Goal: Task Accomplishment & Management: Use online tool/utility

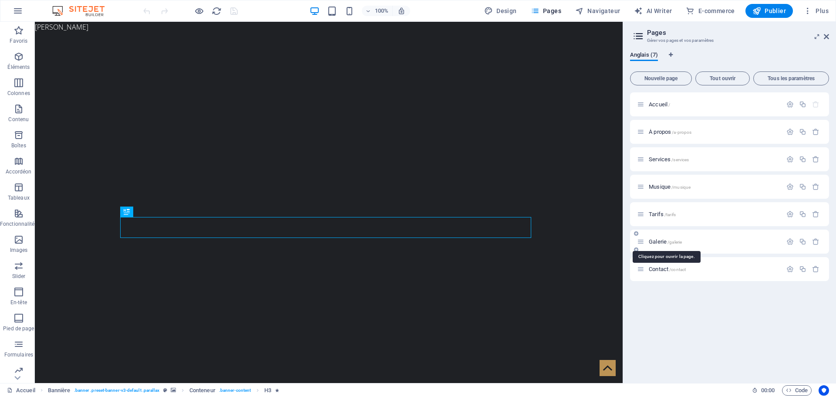
click at [662, 239] on span "Galerie /galerie" at bounding box center [665, 241] width 33 height 7
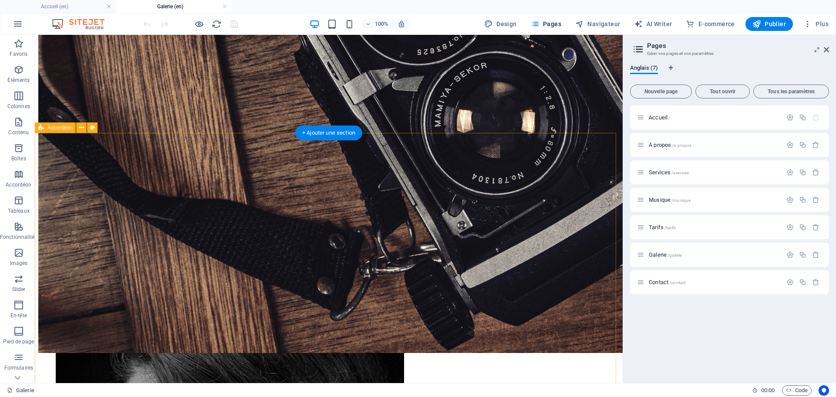
scroll to position [231, 0]
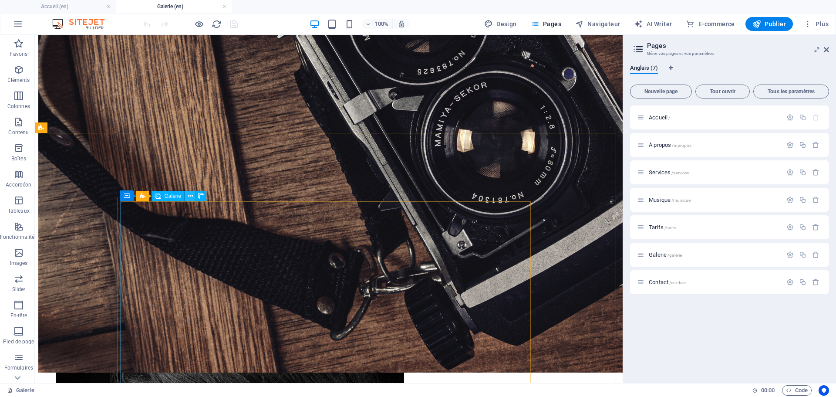
click at [191, 195] on icon at bounding box center [190, 196] width 5 height 9
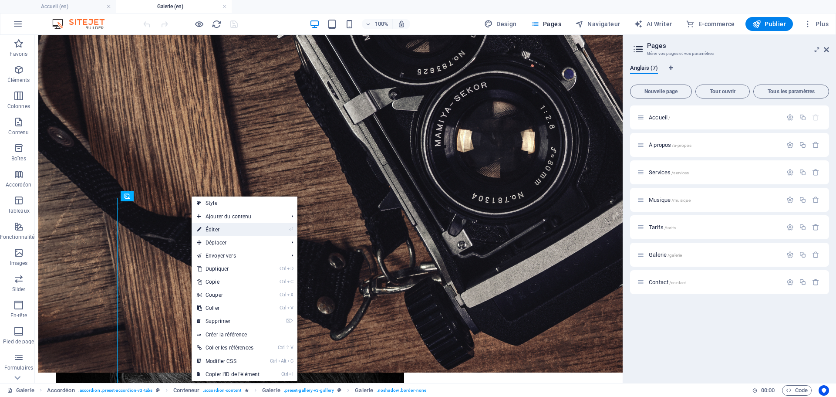
click at [219, 232] on link "⏎ Éditer" at bounding box center [228, 229] width 73 height 13
select select "4"
select select "px"
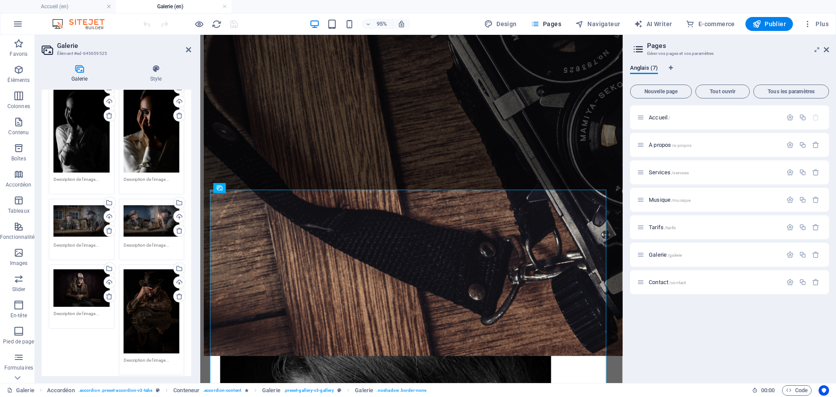
scroll to position [0, 0]
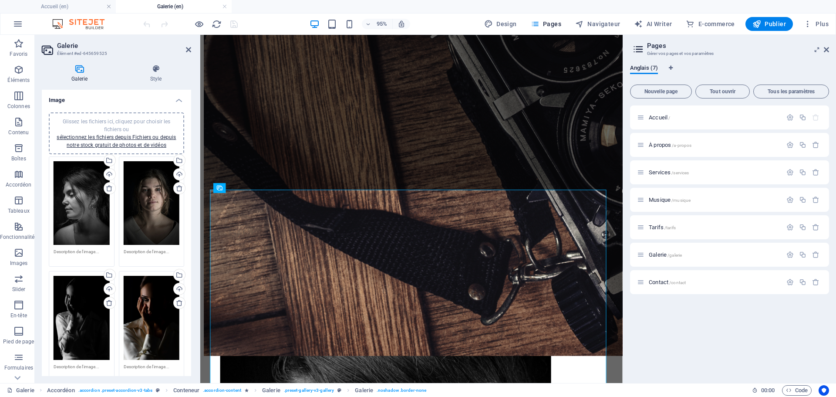
click at [133, 149] on div "Glissez les fichiers ici, cliquez pour choisir les fichiers ou sélectionnez les…" at bounding box center [116, 133] width 135 height 42
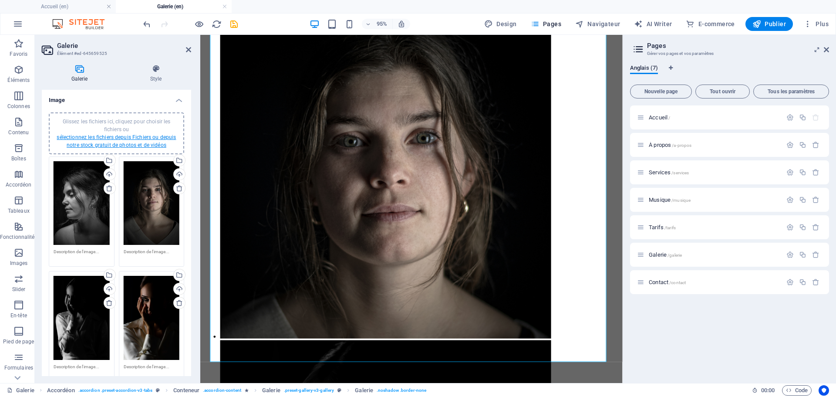
click at [127, 142] on link "sélectionnez les fichiers depuis Fichiers ou depuis notre stock gratuit de phot…" at bounding box center [116, 141] width 119 height 14
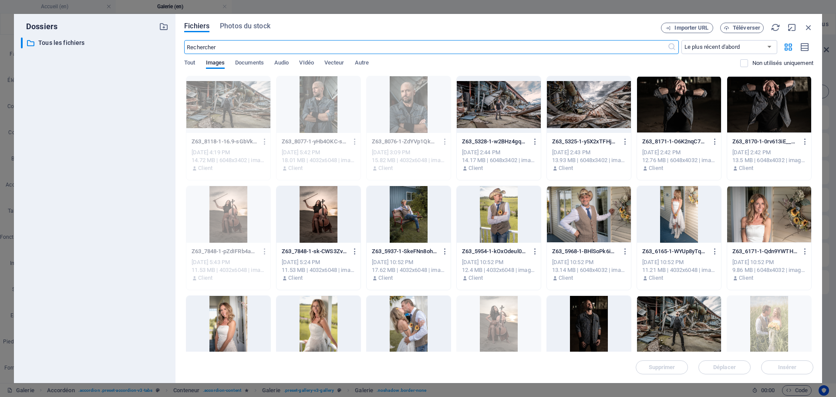
click at [770, 126] on div at bounding box center [769, 104] width 84 height 57
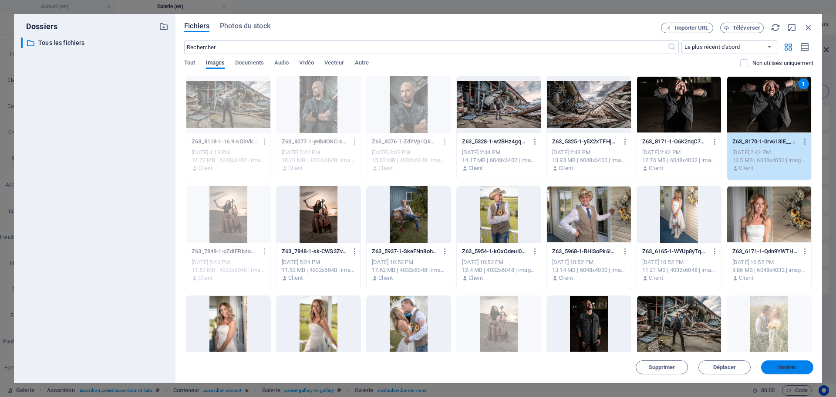
click at [791, 370] on span "Insérer" at bounding box center [787, 366] width 19 height 5
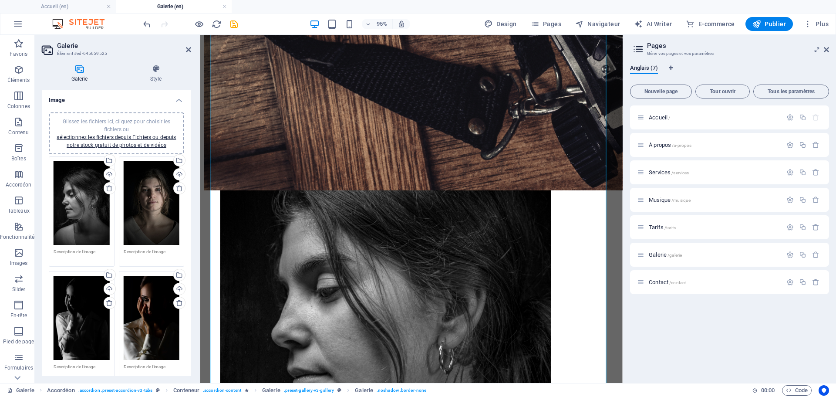
click at [130, 141] on div "Glissez les fichiers ici, cliquez pour choisir les fichiers ou sélectionnez les…" at bounding box center [116, 133] width 125 height 31
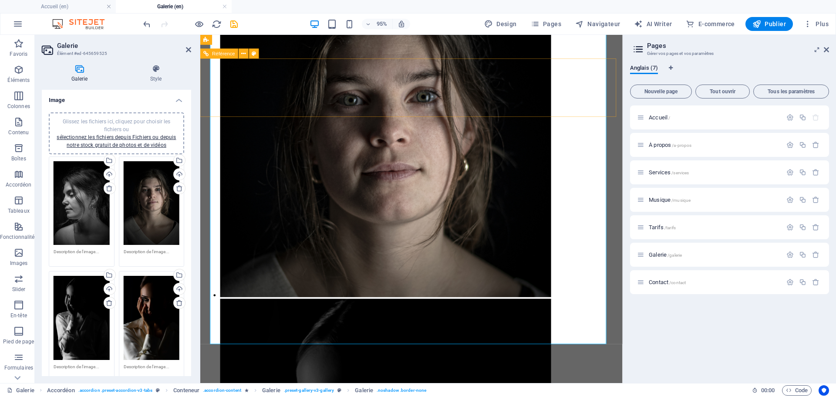
scroll to position [884, 0]
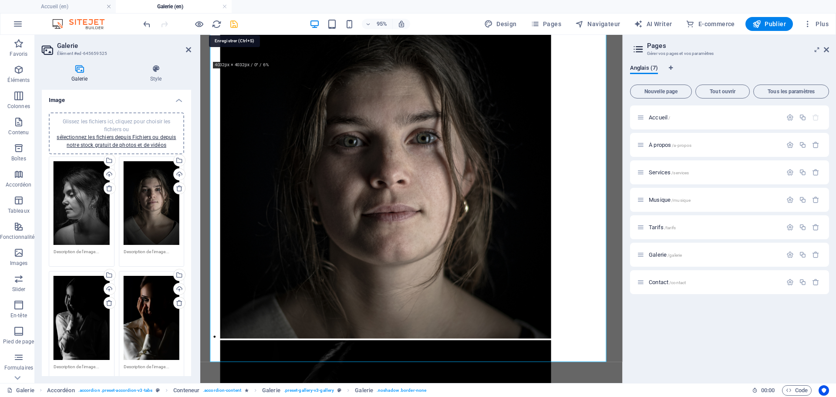
click at [236, 22] on icon "save" at bounding box center [234, 24] width 10 height 10
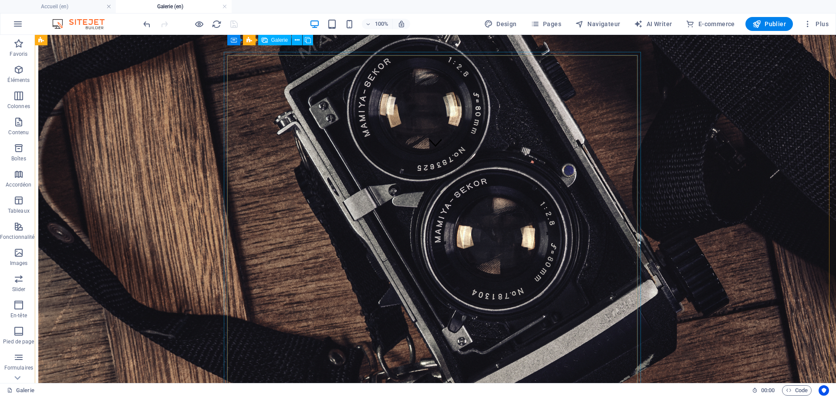
scroll to position [188, 0]
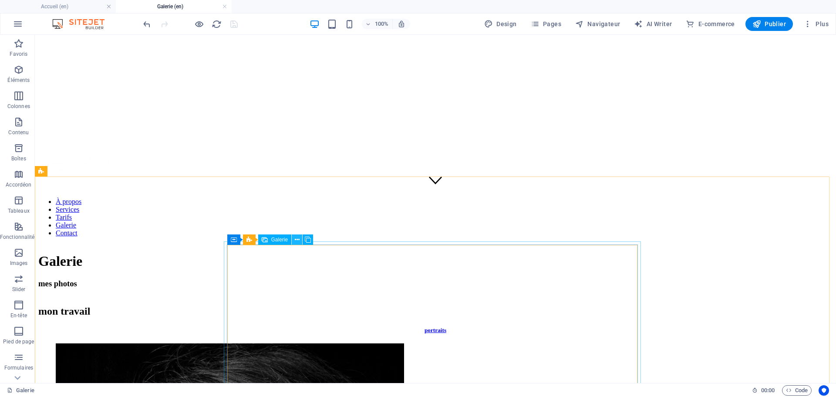
click at [296, 238] on icon at bounding box center [297, 239] width 5 height 9
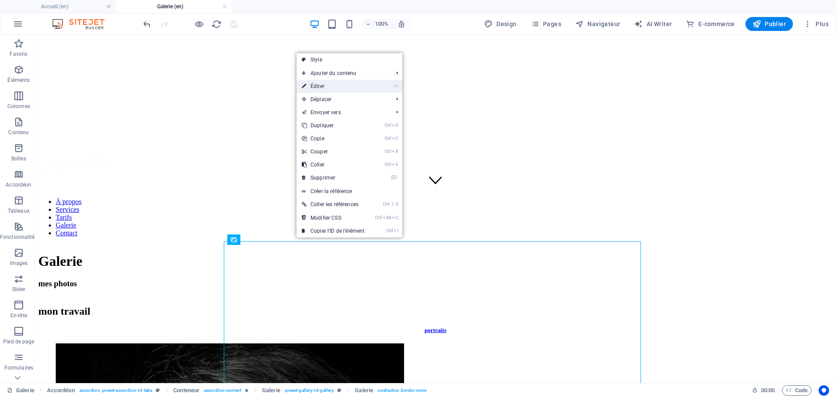
drag, startPoint x: 313, startPoint y: 82, endPoint x: 113, endPoint y: 48, distance: 203.2
click at [313, 82] on link "⏎ Éditer" at bounding box center [332, 86] width 73 height 13
select select "4"
select select "px"
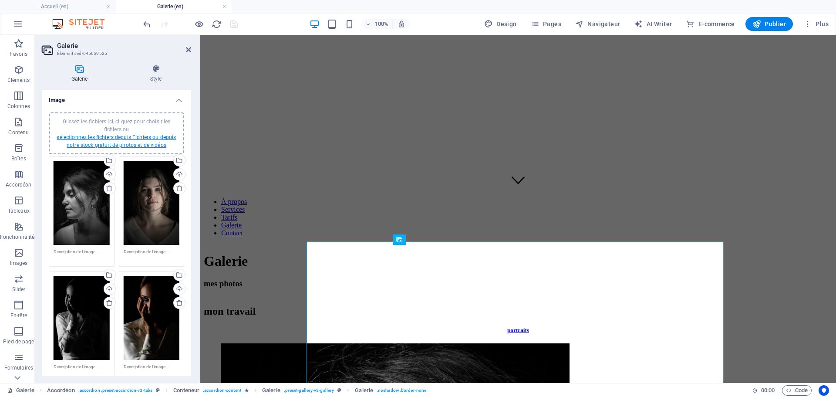
click at [91, 137] on link "sélectionnez les fichiers depuis Fichiers ou depuis notre stock gratuit de phot…" at bounding box center [116, 141] width 119 height 14
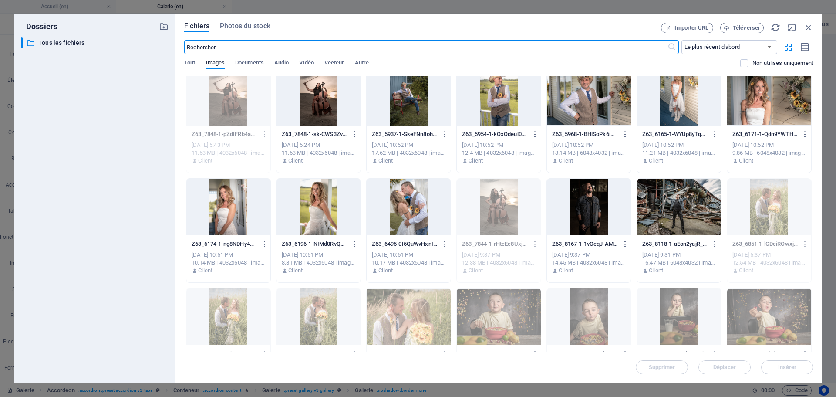
scroll to position [131, 0]
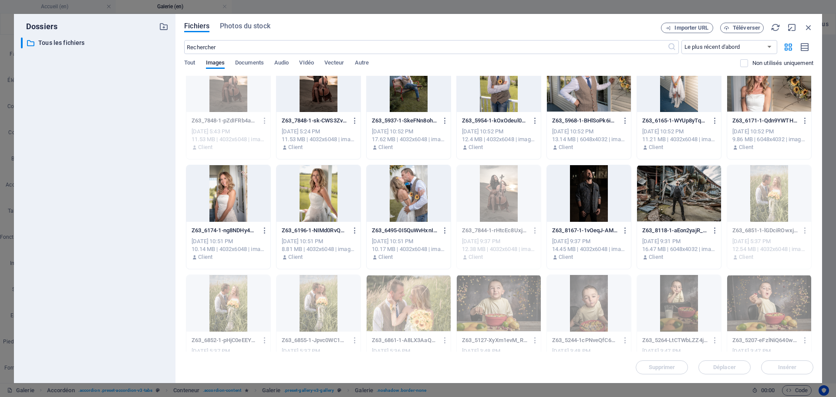
click at [599, 201] on div at bounding box center [589, 193] width 84 height 57
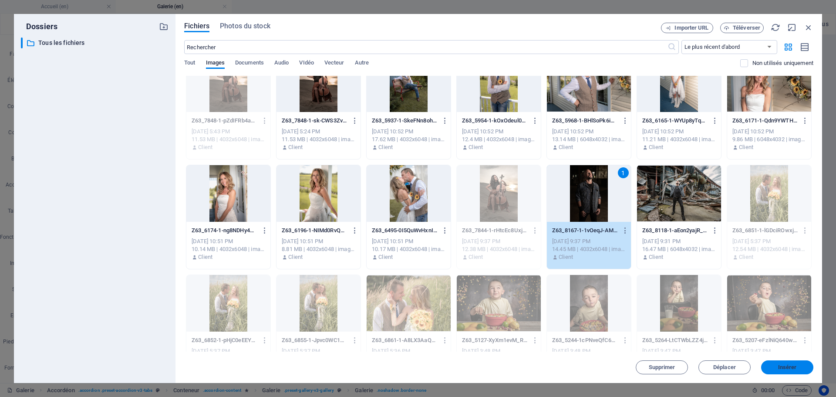
click at [768, 367] on span "Insérer" at bounding box center [786, 366] width 45 height 5
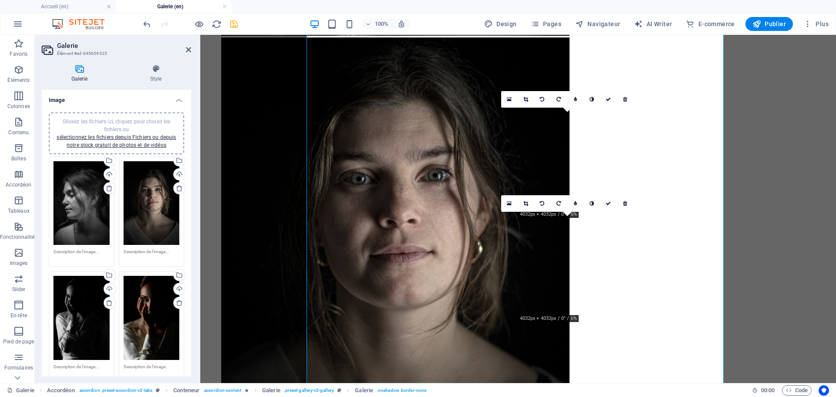
scroll to position [884, 0]
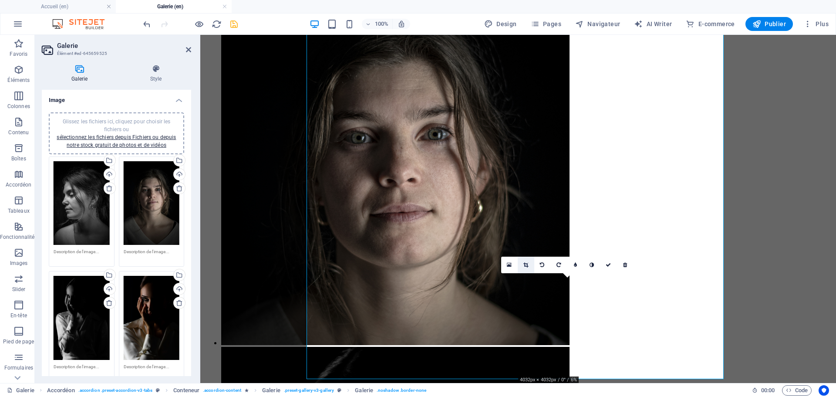
click at [526, 268] on link at bounding box center [526, 264] width 17 height 17
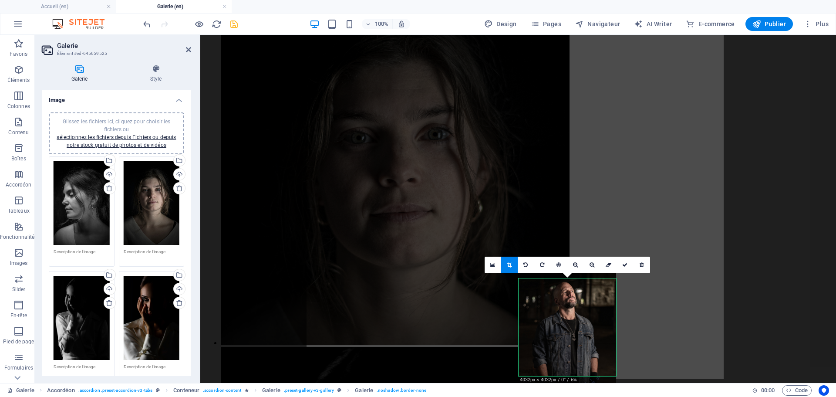
drag, startPoint x: 568, startPoint y: 316, endPoint x: 569, endPoint y: 333, distance: 17.4
click at [569, 333] on div at bounding box center [567, 344] width 98 height 146
drag, startPoint x: 622, startPoint y: 269, endPoint x: 474, endPoint y: 311, distance: 153.3
click at [622, 269] on link at bounding box center [625, 264] width 17 height 17
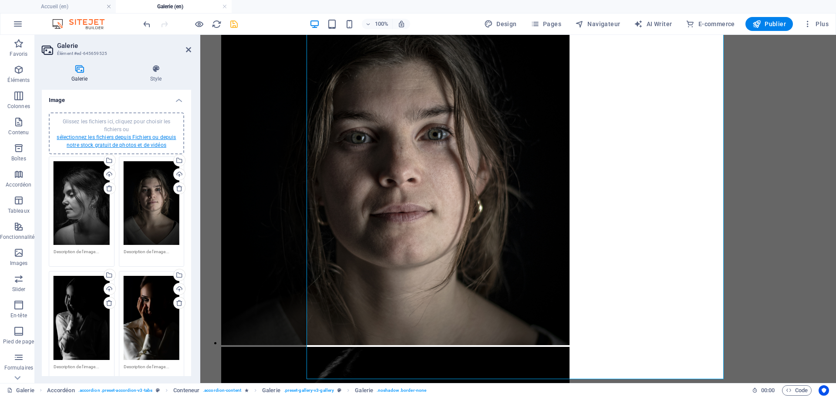
click at [153, 138] on link "sélectionnez les fichiers depuis Fichiers ou depuis notre stock gratuit de phot…" at bounding box center [116, 141] width 119 height 14
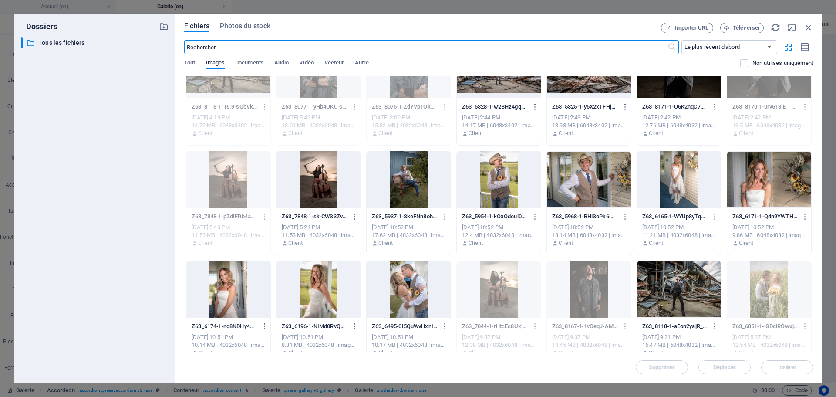
scroll to position [0, 0]
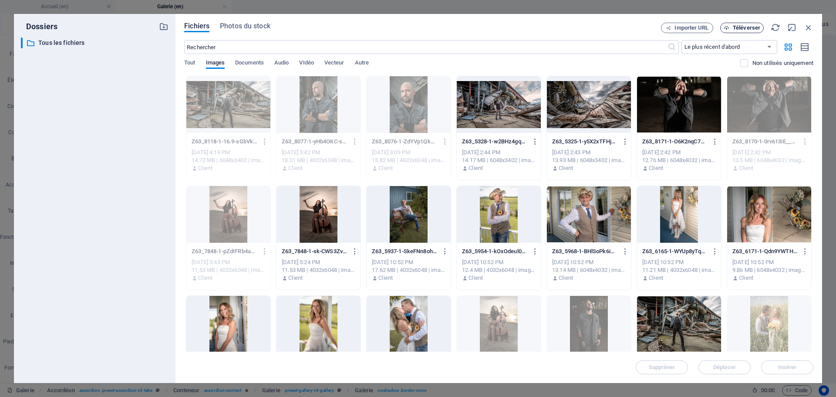
click at [750, 25] on span "Téléverser" at bounding box center [746, 27] width 27 height 5
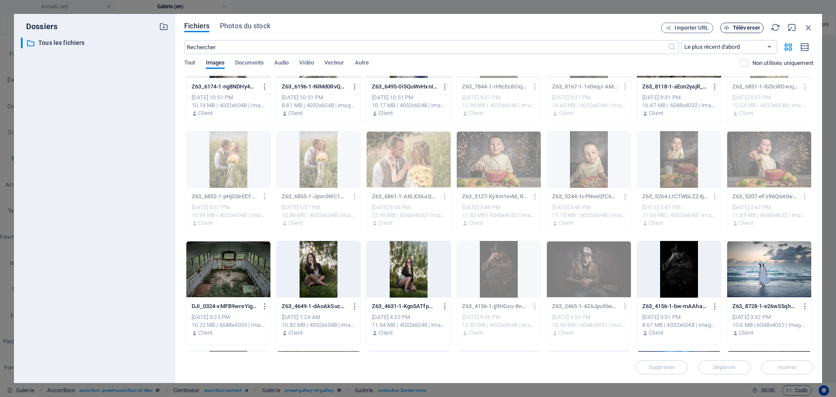
scroll to position [261, 0]
